Goal: Find specific page/section

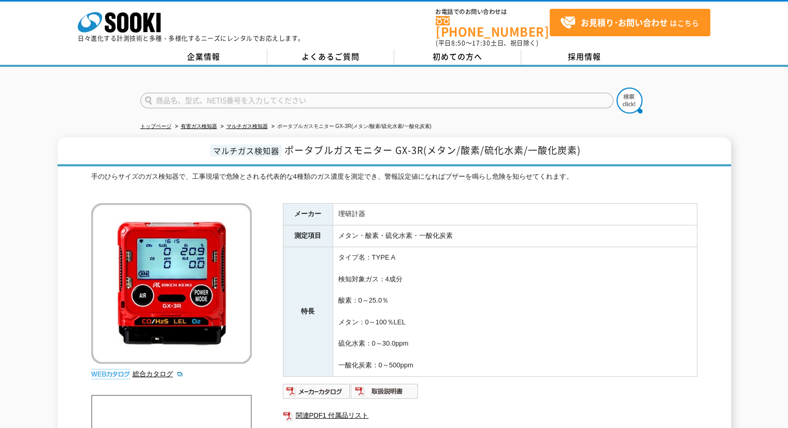
click at [237, 98] on input "text" at bounding box center [376, 101] width 473 height 16
type input "TR-150"
click at [617, 88] on button at bounding box center [630, 101] width 26 height 26
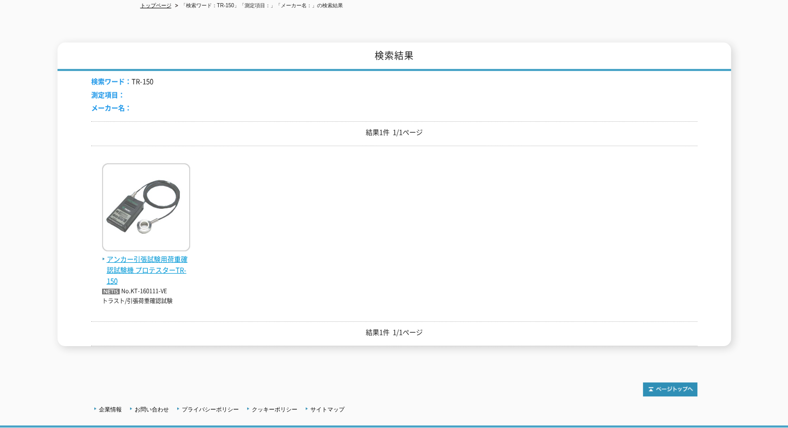
click at [149, 254] on span "アンカー引張試験用荷重確認試験機 プロテスターTR-150" at bounding box center [146, 270] width 88 height 32
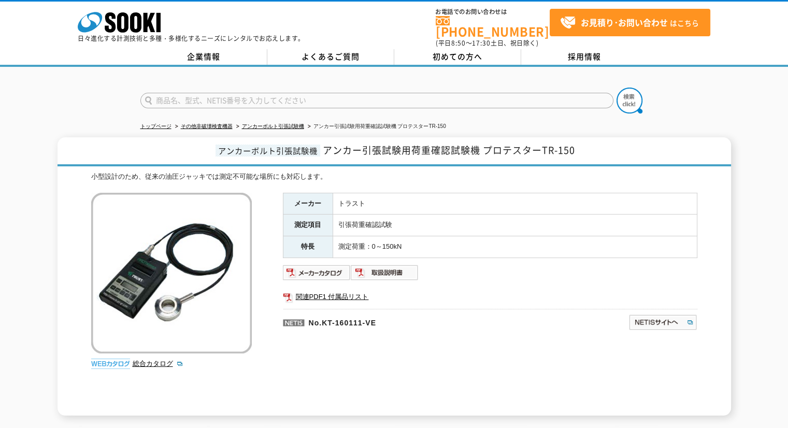
scroll to position [34, 0]
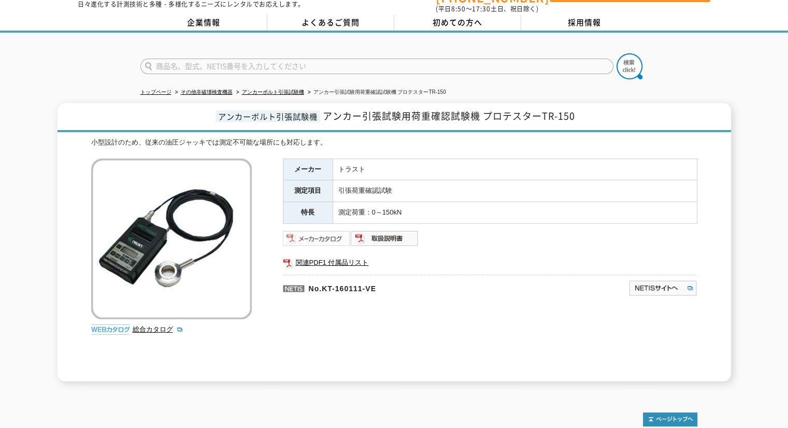
click at [336, 230] on img at bounding box center [317, 238] width 68 height 17
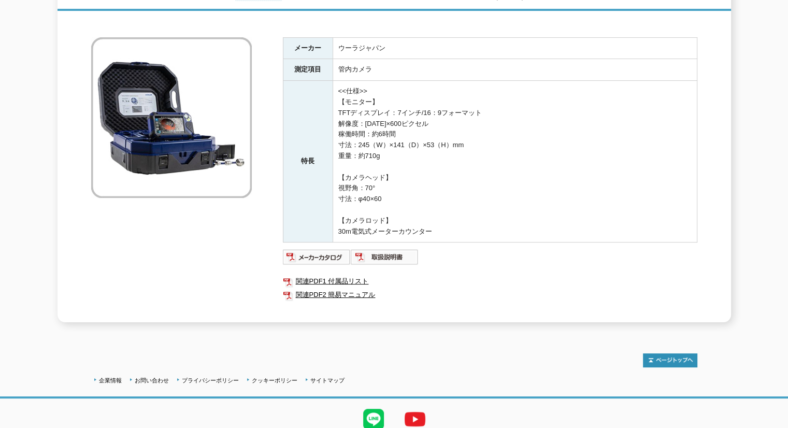
scroll to position [86, 0]
